Goal: Information Seeking & Learning: Understand process/instructions

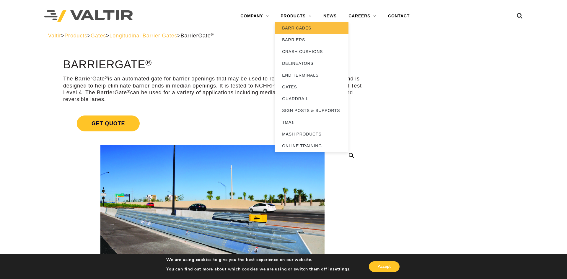
click at [291, 27] on link "BARRICADES" at bounding box center [311, 28] width 74 height 12
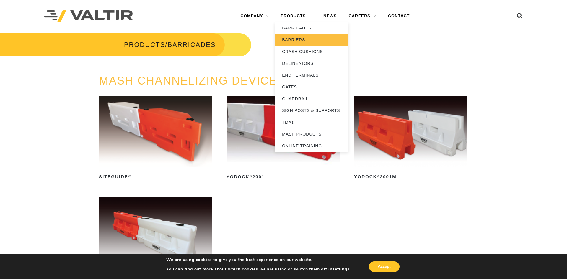
click at [292, 43] on link "BARRIERS" at bounding box center [311, 40] width 74 height 12
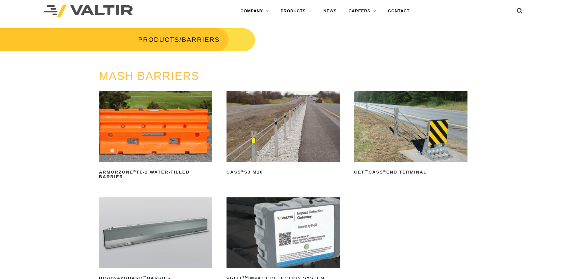
scroll to position [60, 0]
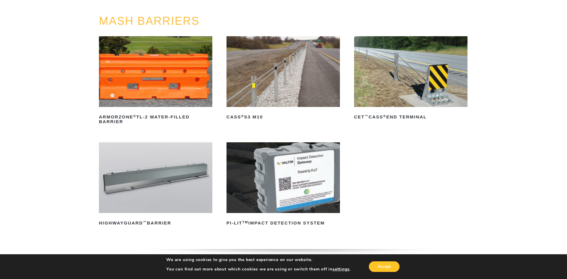
click at [157, 164] on img at bounding box center [155, 178] width 113 height 71
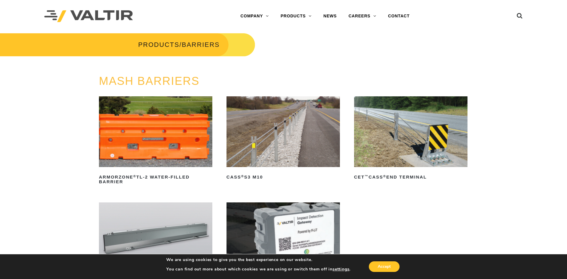
click at [73, 19] on img at bounding box center [88, 16] width 89 height 12
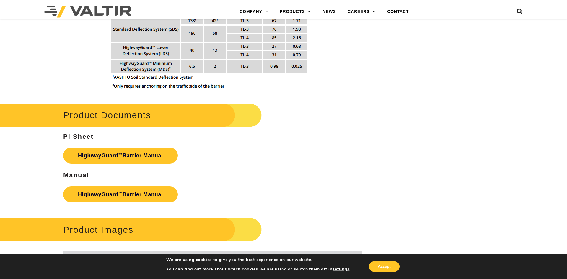
scroll to position [783, 0]
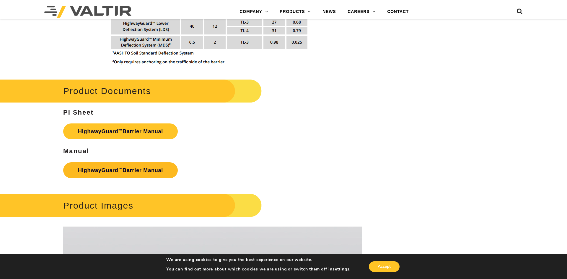
click at [121, 174] on link "HighwayGuard ™ Barrier Manual" at bounding box center [120, 171] width 115 height 16
click at [284, 149] on h3 "Manual" at bounding box center [212, 151] width 299 height 7
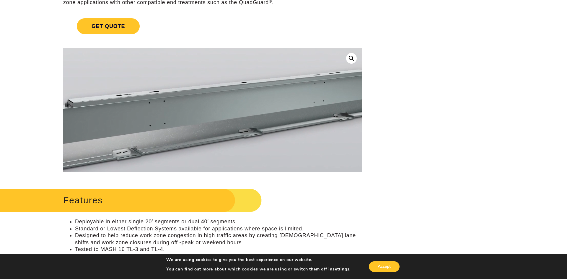
scroll to position [0, 0]
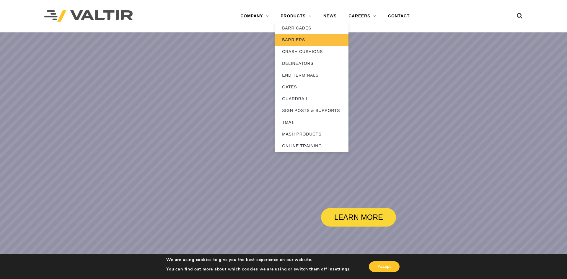
click at [291, 40] on link "BARRIERS" at bounding box center [311, 40] width 74 height 12
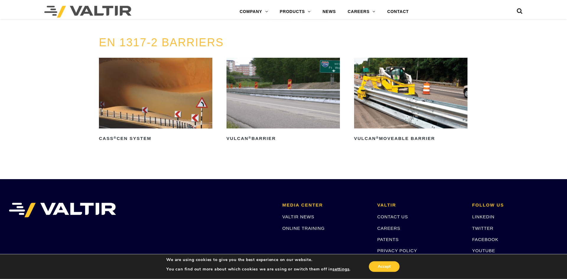
scroll to position [1204, 0]
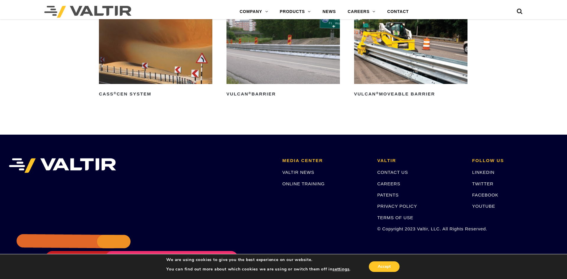
click at [394, 72] on img at bounding box center [410, 48] width 113 height 71
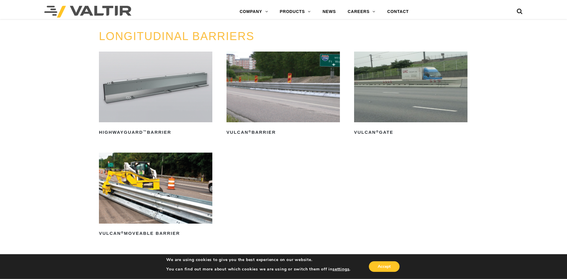
scroll to position [632, 0]
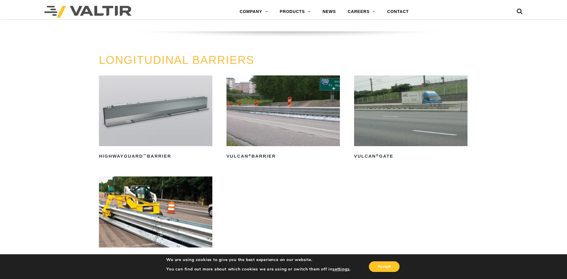
click at [419, 117] on img at bounding box center [410, 111] width 113 height 71
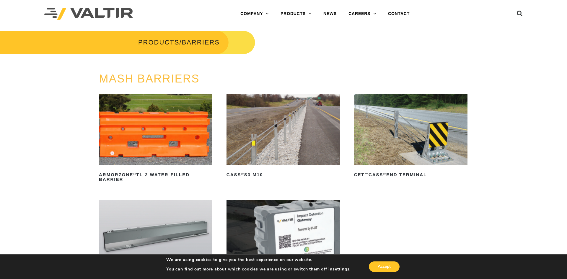
scroll to position [0, 0]
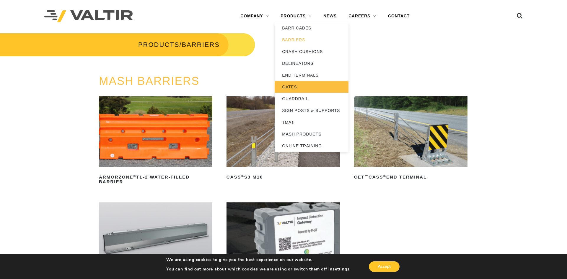
click at [290, 87] on link "GATES" at bounding box center [311, 87] width 74 height 12
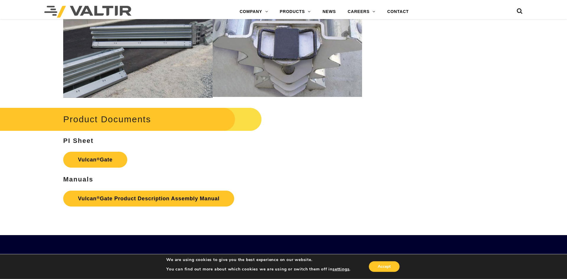
scroll to position [632, 0]
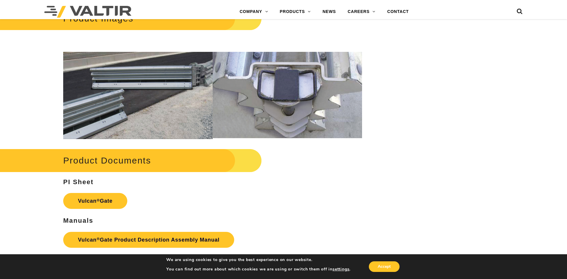
click at [259, 96] on img at bounding box center [286, 95] width 149 height 87
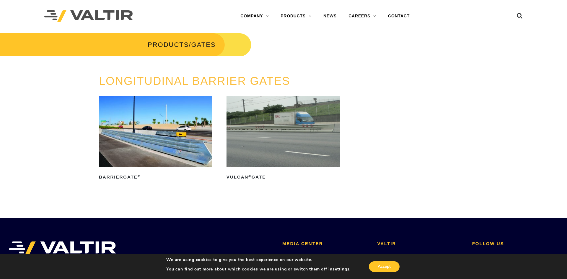
click at [183, 132] on img at bounding box center [155, 132] width 113 height 71
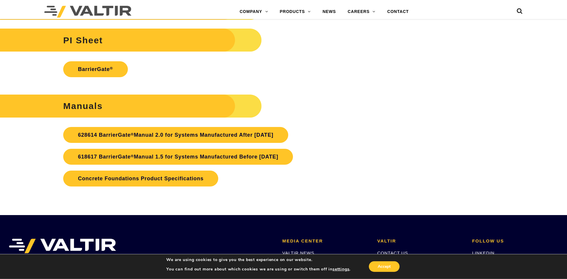
scroll to position [1385, 0]
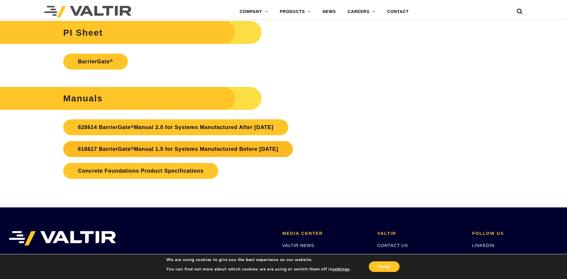
click at [143, 151] on link "618617 BarrierGate ® Manual 1.5 for Systems Manufactured Before [DATE]" at bounding box center [178, 149] width 230 height 16
